Goal: Task Accomplishment & Management: Use online tool/utility

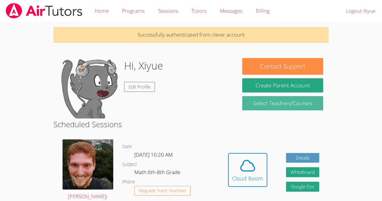
click at [282, 107] on link "Select Teachers/Courses" at bounding box center [282, 103] width 81 height 14
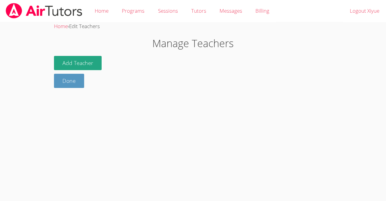
click at [282, 107] on body "Home Programs Sessions Tutors Messages Billing Logout Xiyue Home › Edit Teacher…" at bounding box center [193, 100] width 386 height 201
click at [104, 7] on link "Home" at bounding box center [101, 11] width 27 height 22
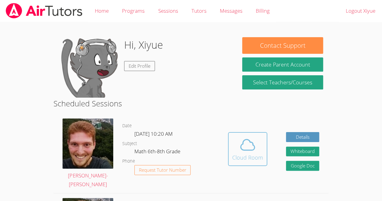
click at [258, 139] on span at bounding box center [247, 144] width 31 height 17
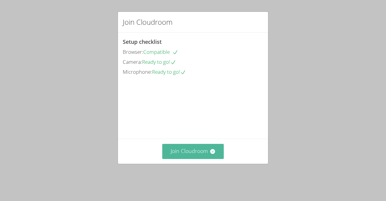
click at [205, 158] on button "Join Cloudroom" at bounding box center [193, 151] width 62 height 15
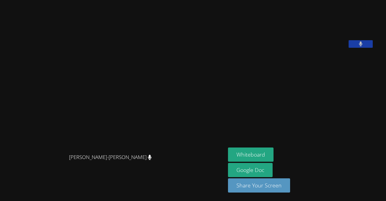
click at [258, 134] on aside "Xiyue Li Whiteboard Google Doc Share Your Screen" at bounding box center [301, 100] width 151 height 201
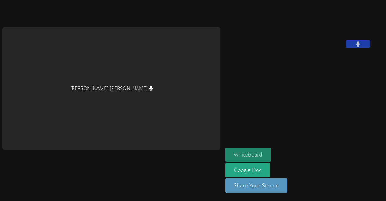
click at [225, 152] on button "Whiteboard" at bounding box center [248, 154] width 46 height 14
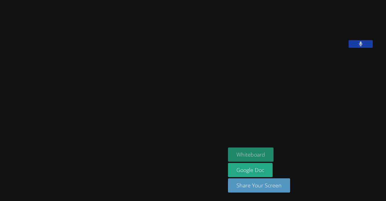
click at [254, 152] on button "Whiteboard" at bounding box center [251, 154] width 46 height 14
